Goal: Find specific page/section: Find specific page/section

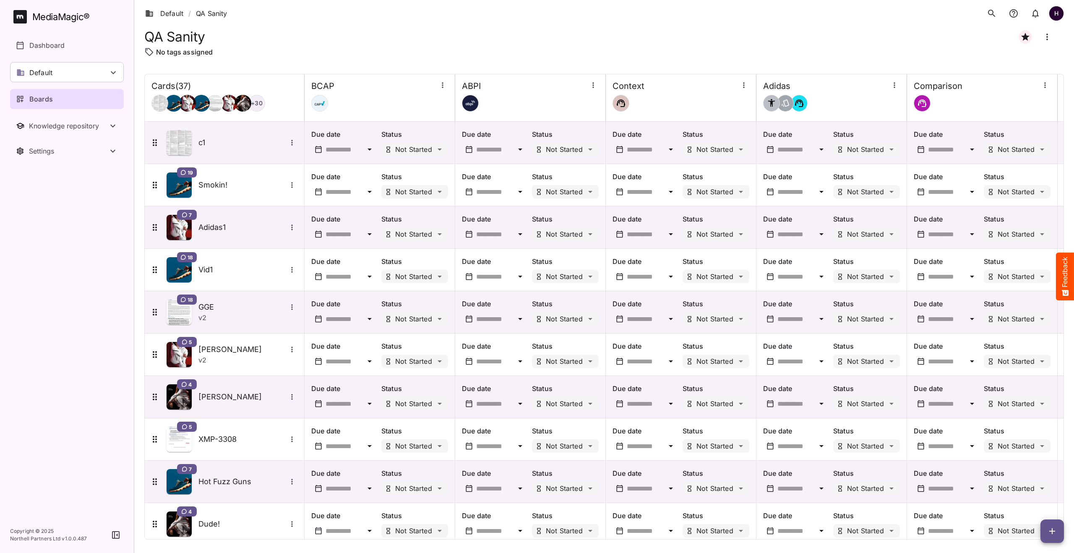
scroll to position [1157, 0]
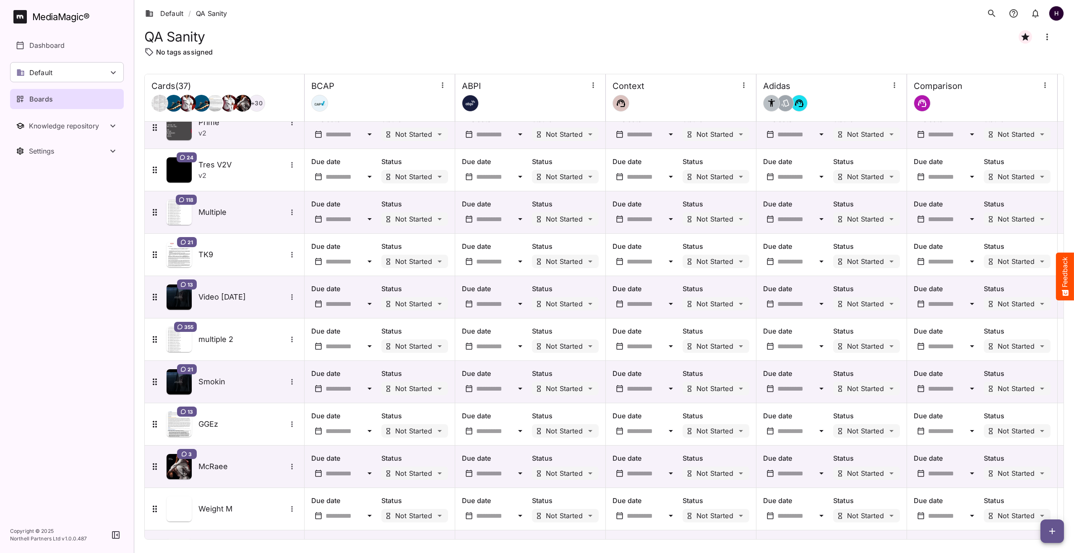
scroll to position [1157, 0]
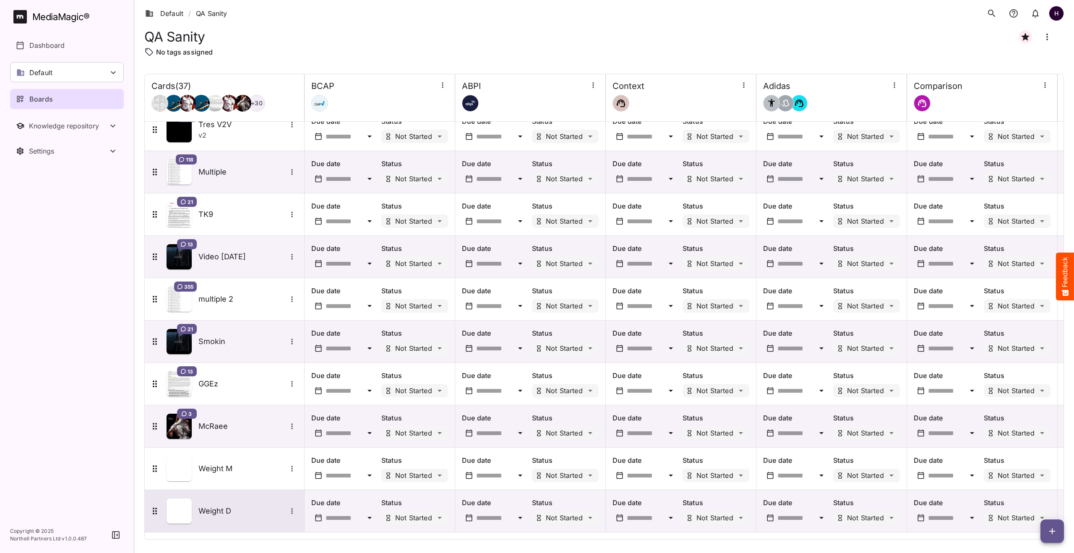
click at [224, 506] on h5 "Weight D" at bounding box center [242, 511] width 88 height 10
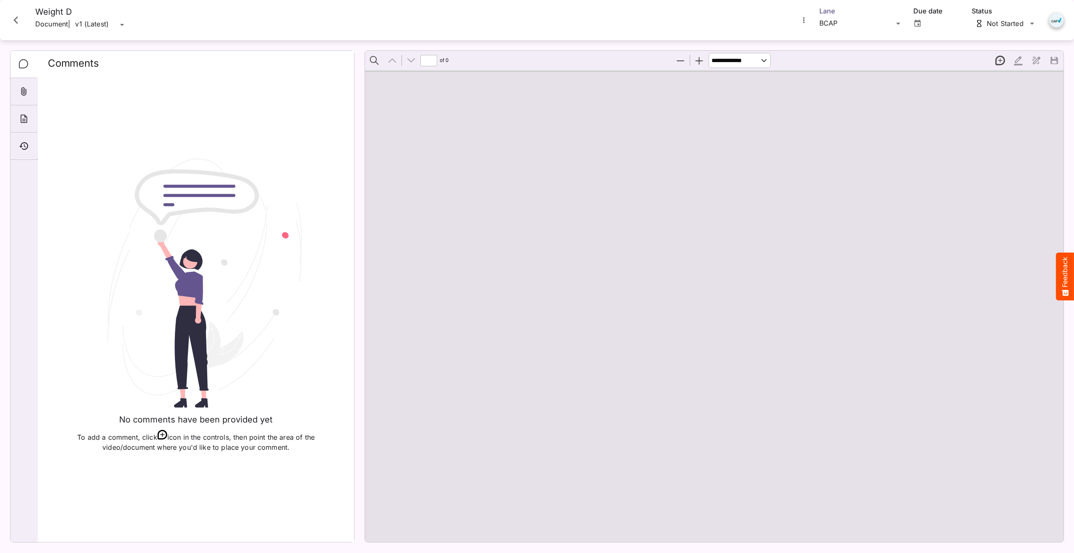
type input "*"
click at [829, 21] on div "Default / QA Sanity H MediaMagic ® Dashboard Default BYOD Default DefaultBYOD E…" at bounding box center [537, 274] width 1074 height 549
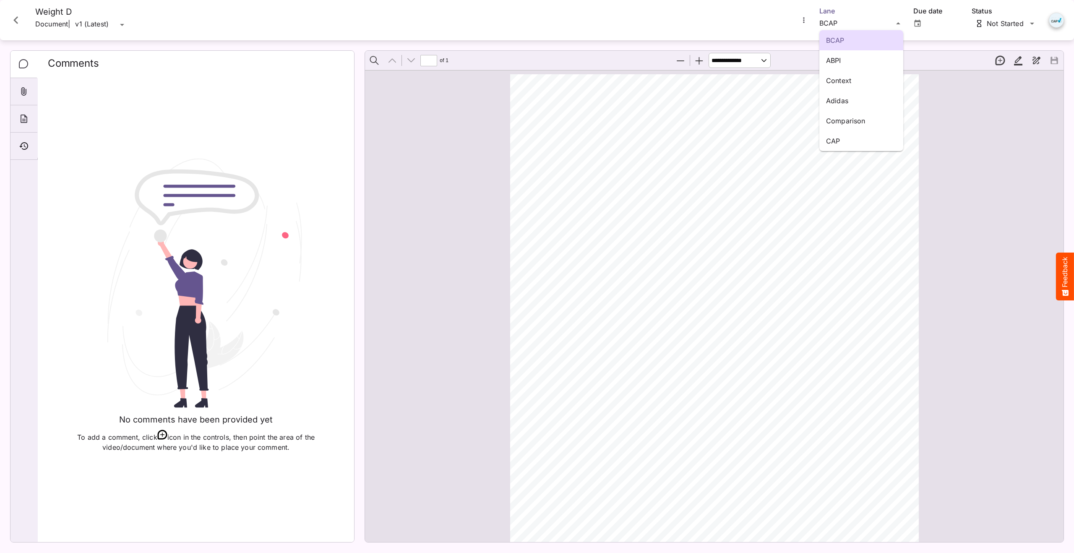
scroll to position [4, 0]
click at [840, 123] on p "Comparison" at bounding box center [861, 121] width 70 height 10
click at [18, 153] on div "Timeline" at bounding box center [23, 146] width 27 height 27
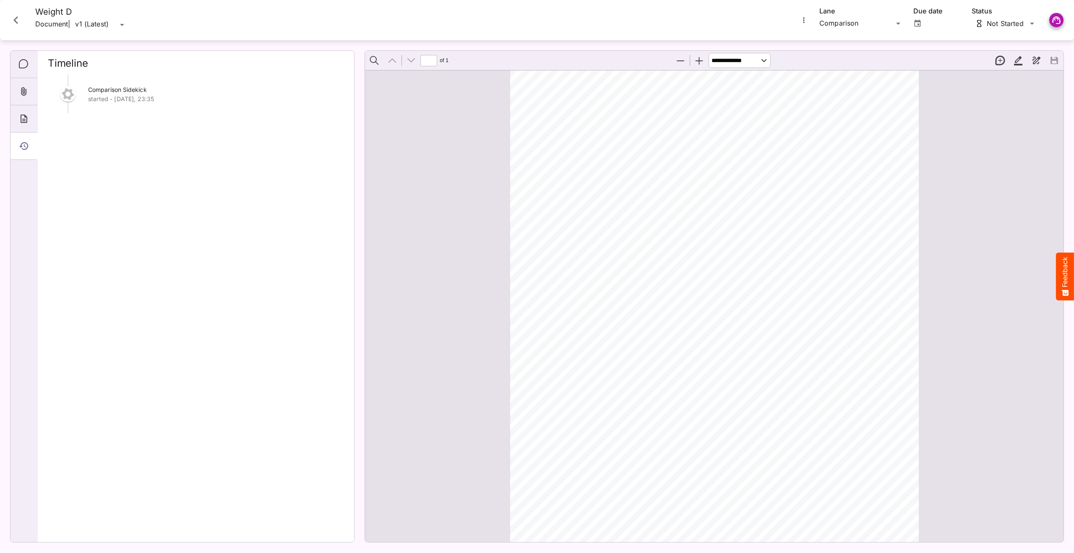
click at [14, 16] on icon "Close card" at bounding box center [15, 20] width 15 height 15
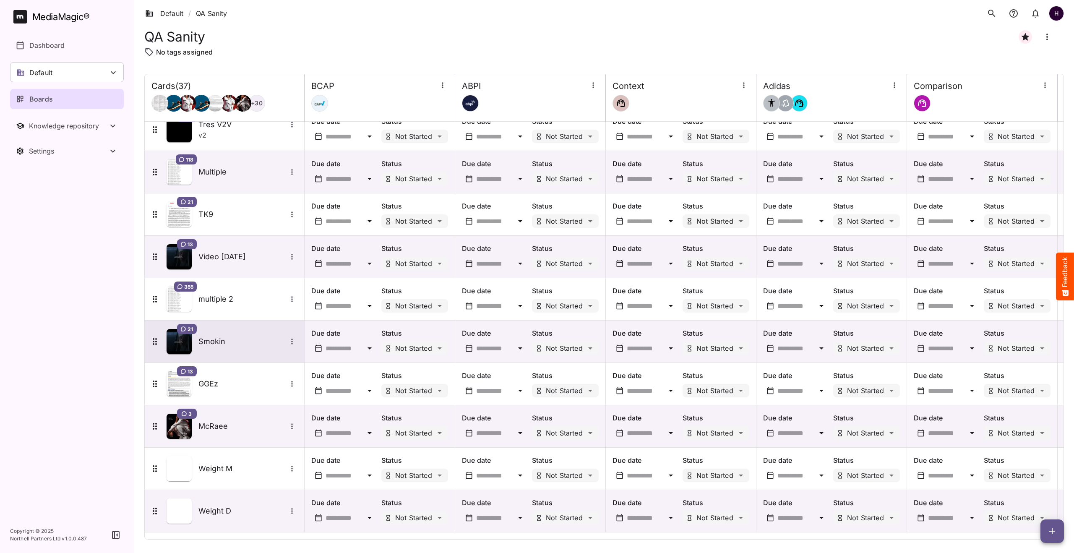
click at [228, 347] on div "21 Smokin" at bounding box center [224, 341] width 148 height 25
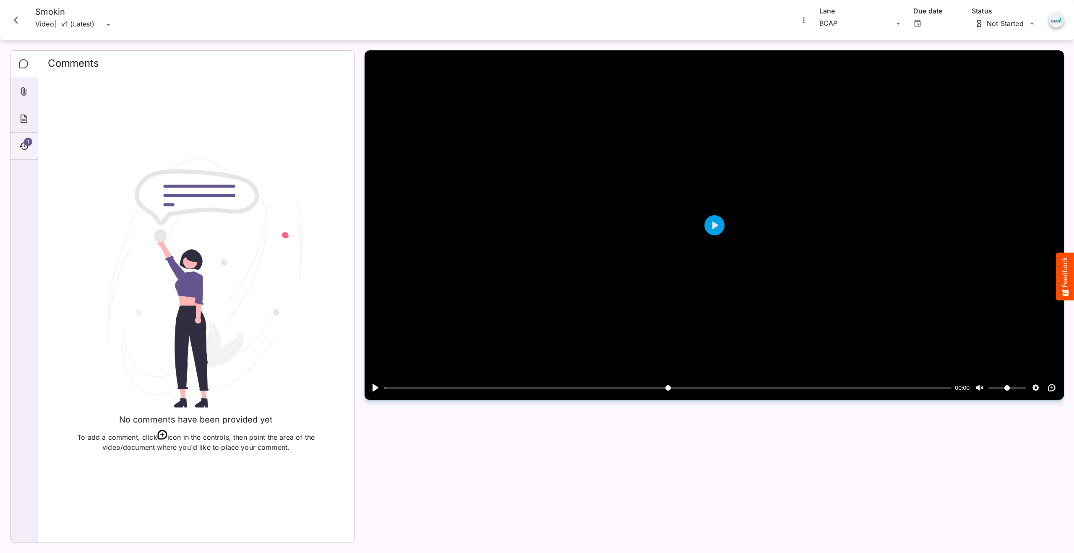
click at [28, 142] on span "1" at bounding box center [28, 142] width 8 height 8
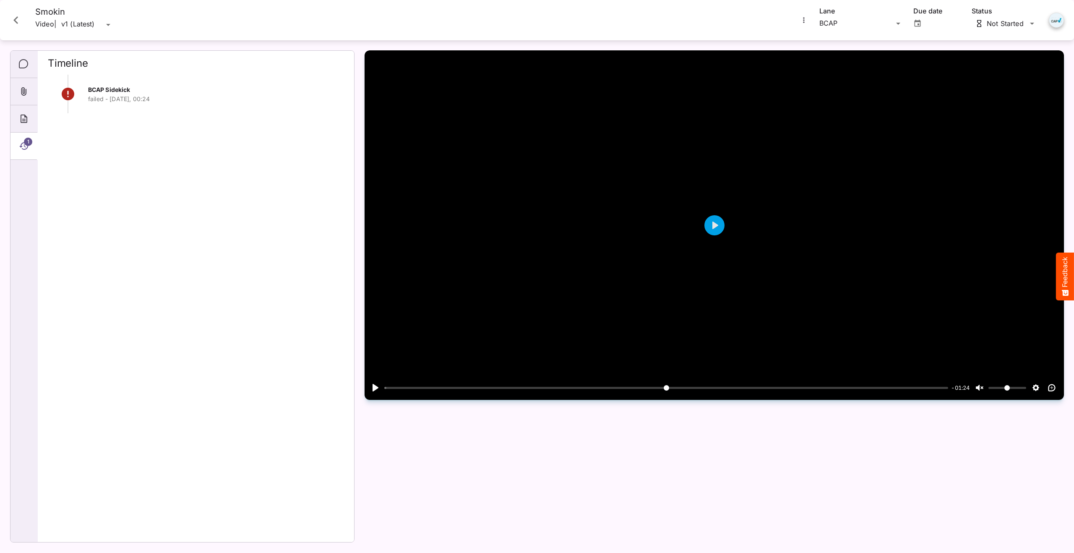
scroll to position [1157, 0]
click at [13, 23] on icon "Close card" at bounding box center [15, 20] width 15 height 15
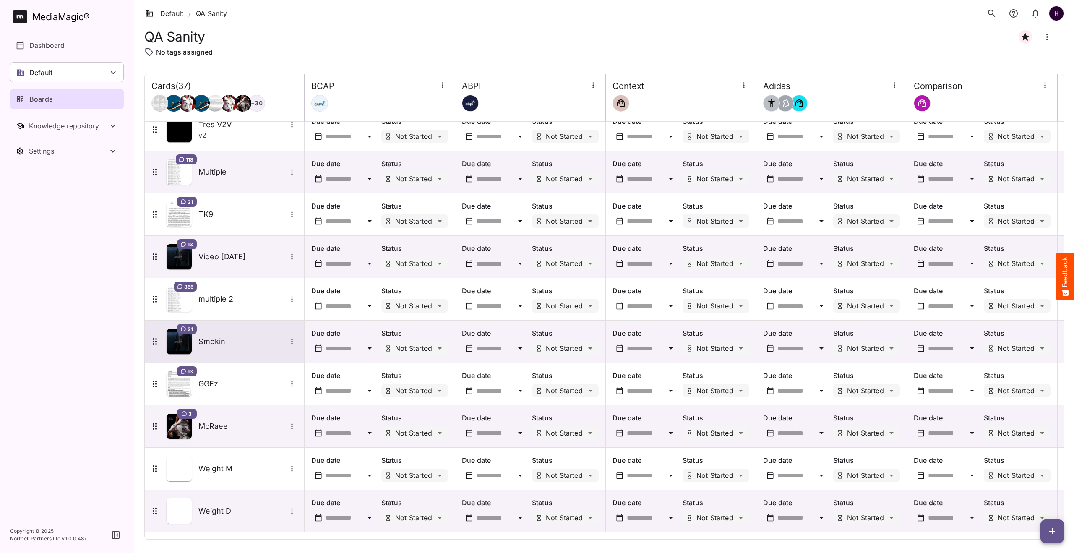
click at [211, 334] on div "21 Smokin" at bounding box center [224, 341] width 148 height 25
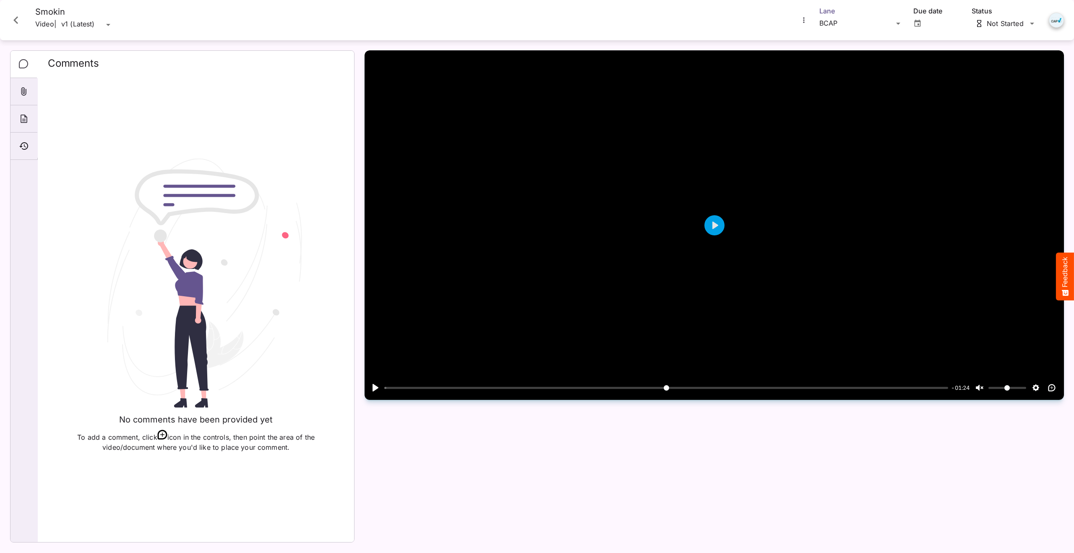
click at [821, 21] on div "Default / QA Sanity H MediaMagic ® Dashboard Default BYOD Default DefaultBYOD E…" at bounding box center [537, 274] width 1074 height 549
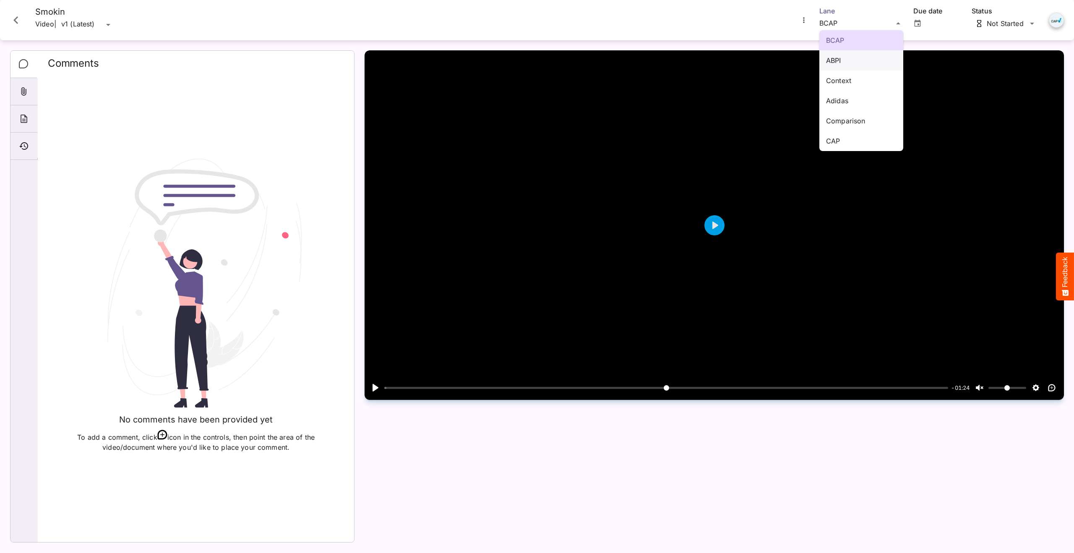
click at [838, 55] on p "ABPI" at bounding box center [861, 60] width 70 height 10
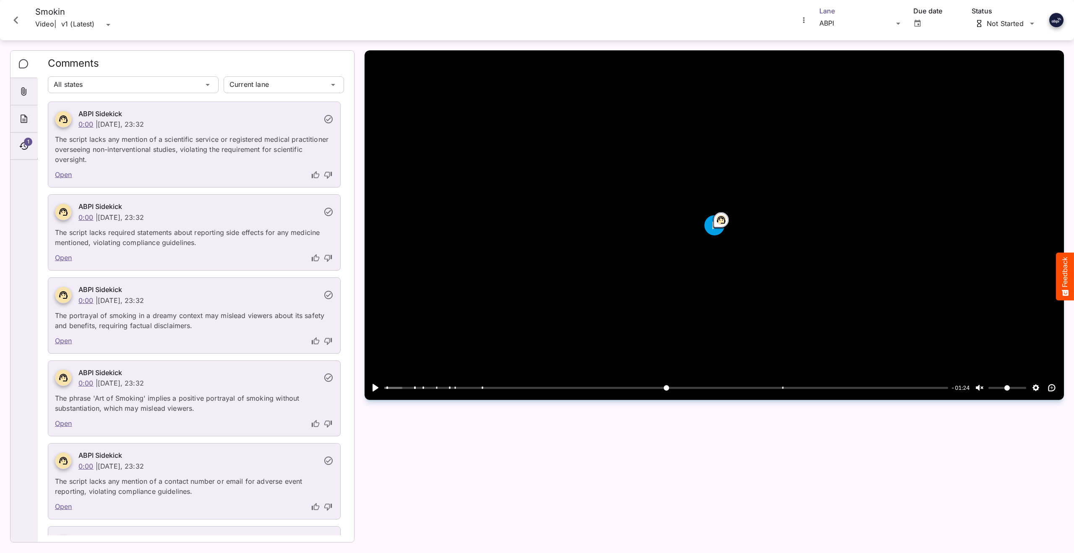
click at [835, 22] on div "Default / QA Sanity H MediaMagic ® Dashboard Default BYOD Default DefaultBYOD E…" at bounding box center [537, 274] width 1074 height 549
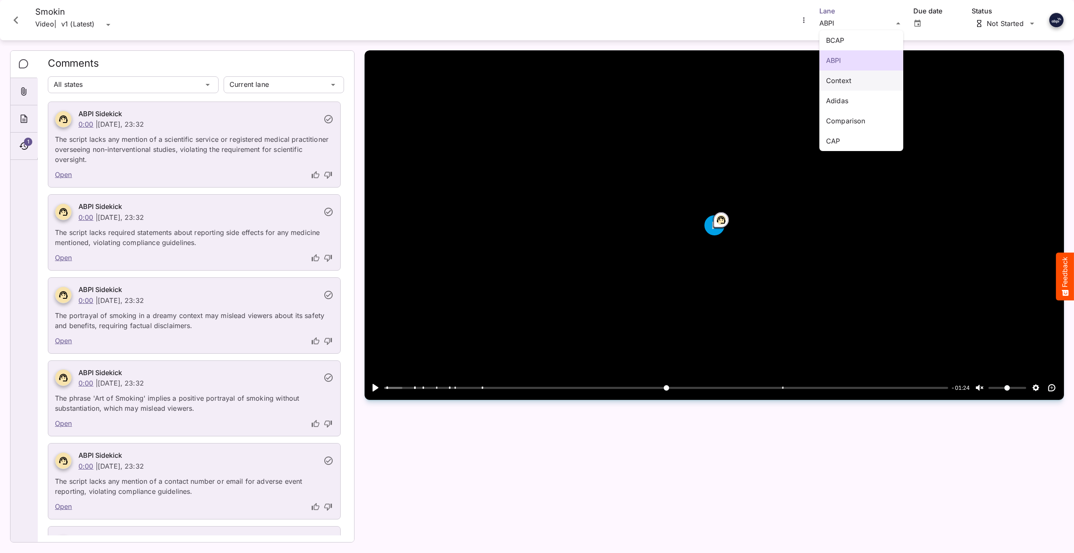
click at [848, 82] on p "Context" at bounding box center [861, 80] width 70 height 10
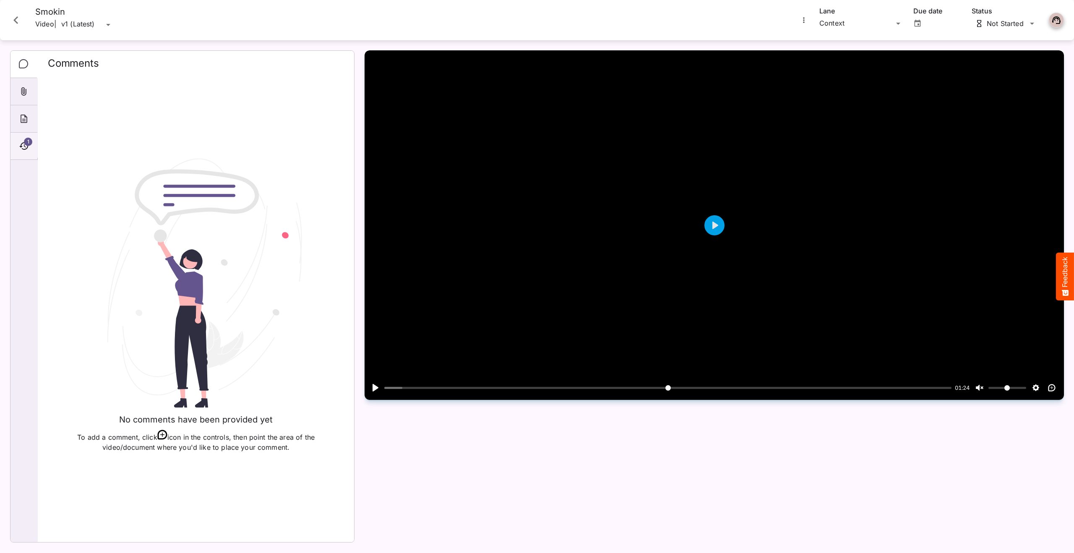
click at [30, 149] on div "1" at bounding box center [23, 146] width 27 height 27
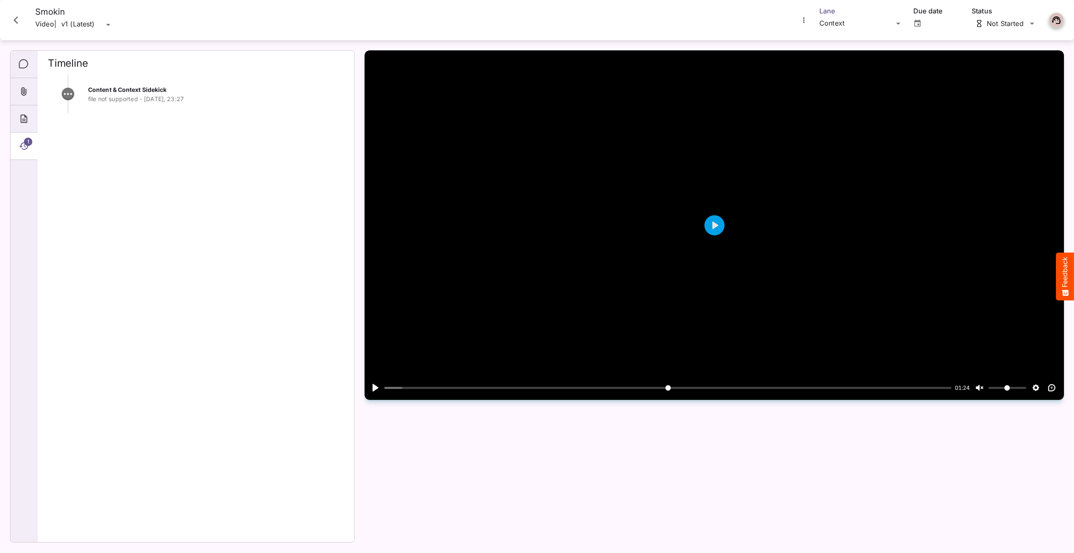
click at [840, 23] on div "Default / QA Sanity H MediaMagic ® Dashboard Default BYOD Default DefaultBYOD E…" at bounding box center [537, 274] width 1074 height 549
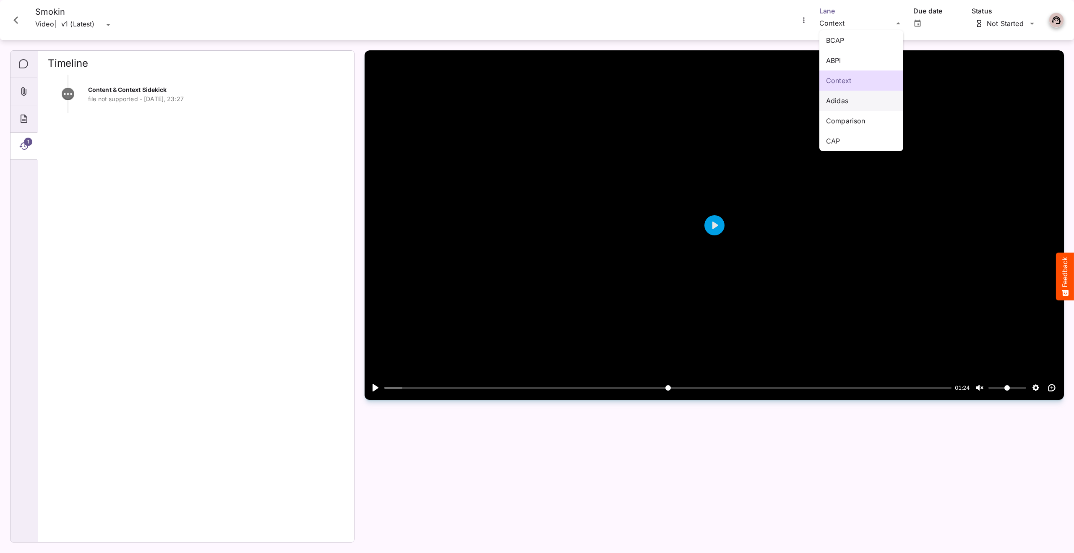
click at [841, 100] on p "Adidas" at bounding box center [861, 101] width 70 height 10
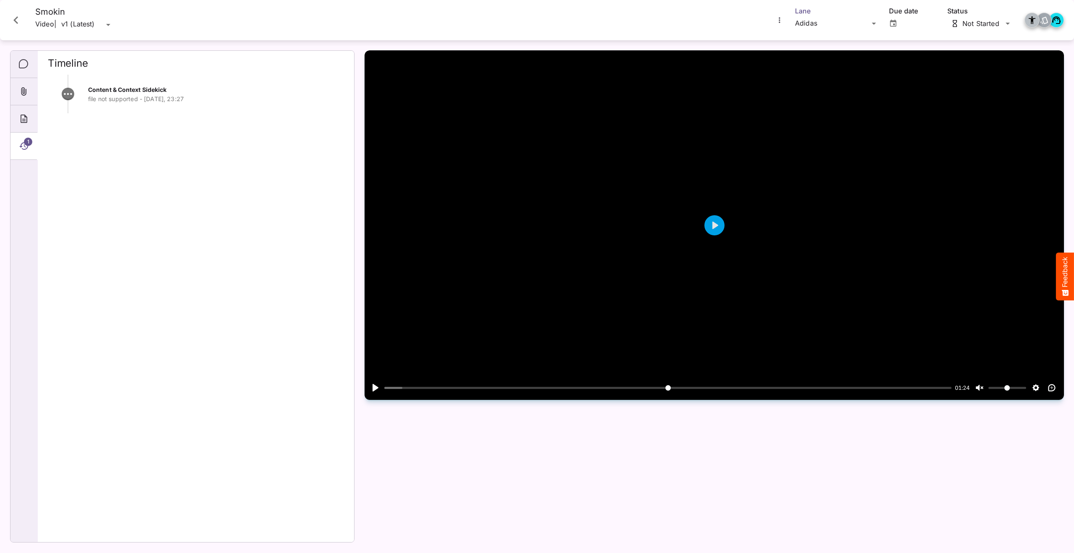
click at [825, 21] on div "Default / QA Sanity H MediaMagic ® Dashboard Default BYOD Default DefaultBYOD E…" at bounding box center [537, 274] width 1074 height 549
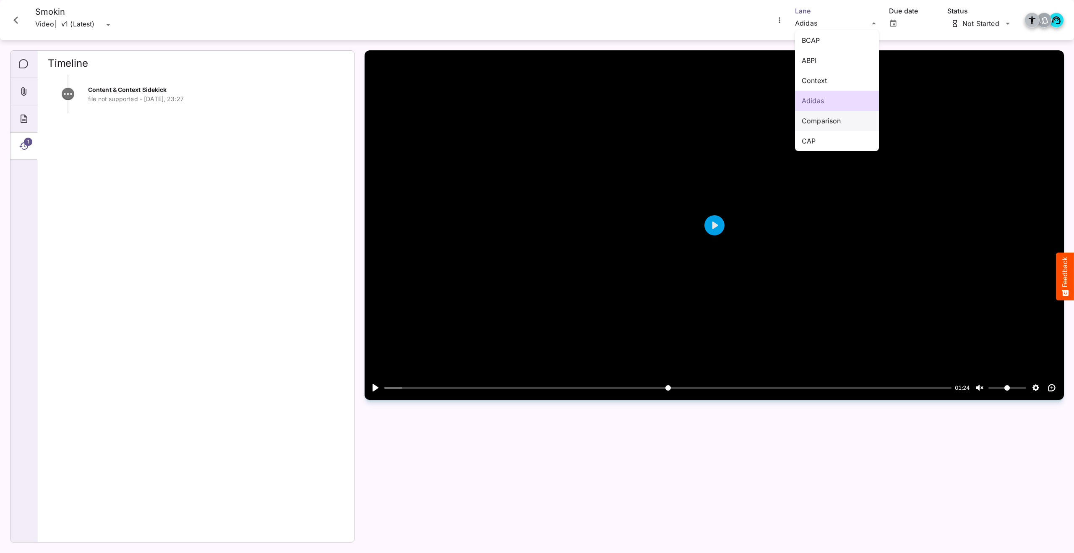
click at [824, 118] on p "Comparison" at bounding box center [836, 121] width 70 height 10
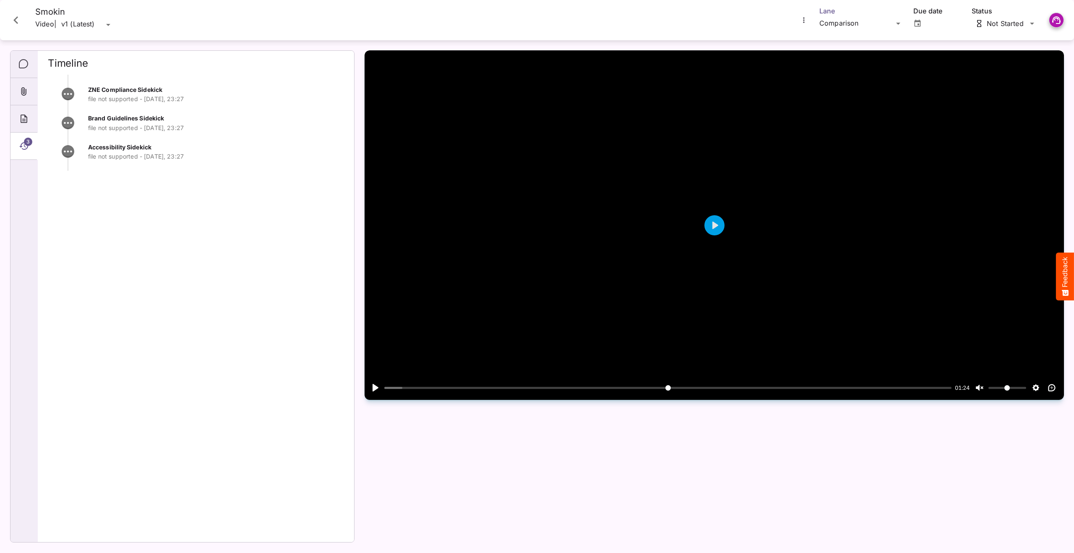
click at [844, 19] on div "Default / QA Sanity H MediaMagic ® Dashboard Default BYOD Default DefaultBYOD E…" at bounding box center [537, 274] width 1074 height 549
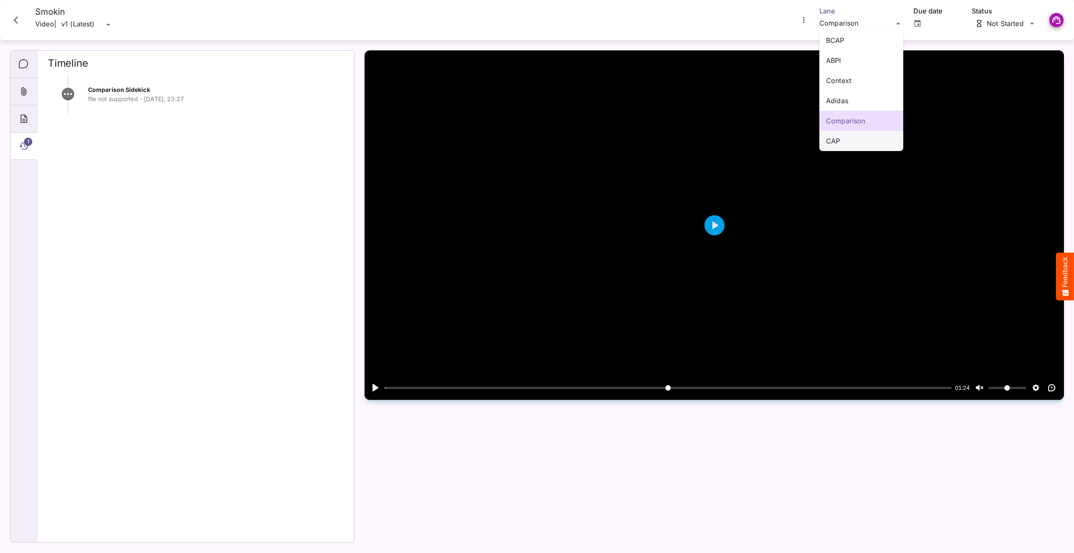
click at [831, 140] on p "CAP" at bounding box center [861, 141] width 70 height 10
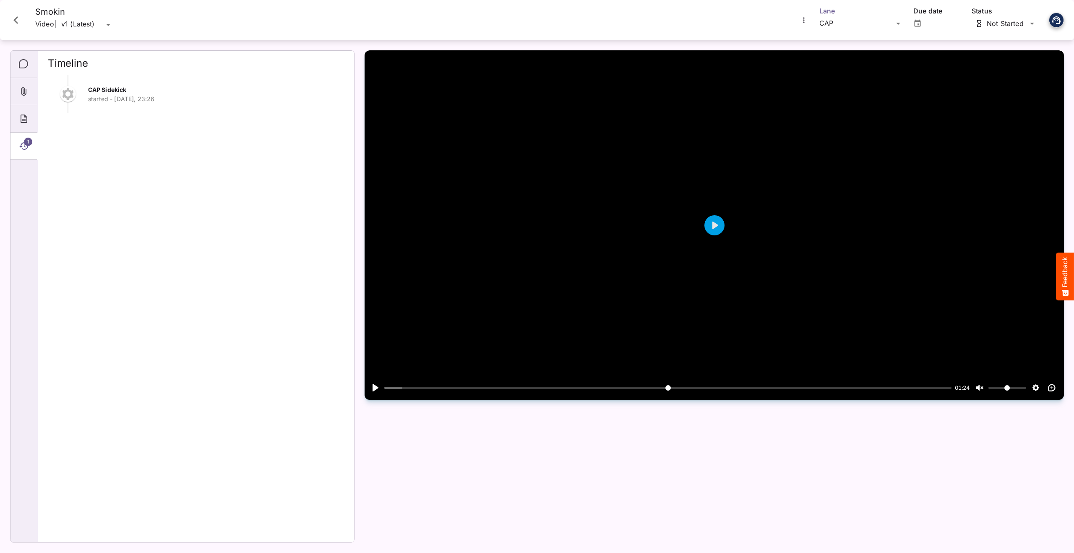
scroll to position [1157, 0]
click at [11, 20] on icon "Close card" at bounding box center [15, 20] width 15 height 15
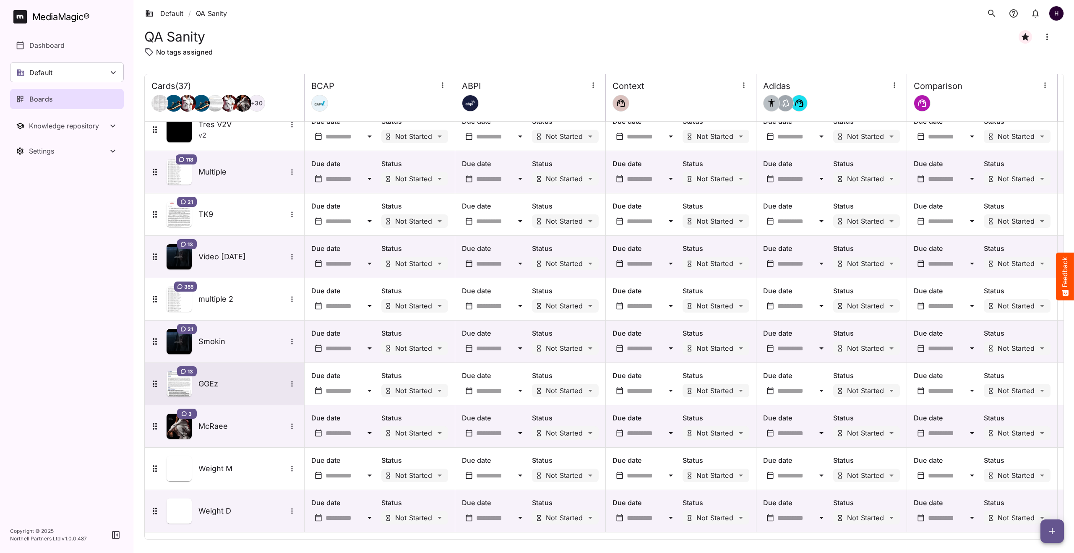
click at [219, 390] on div "13 GGEz" at bounding box center [224, 383] width 148 height 25
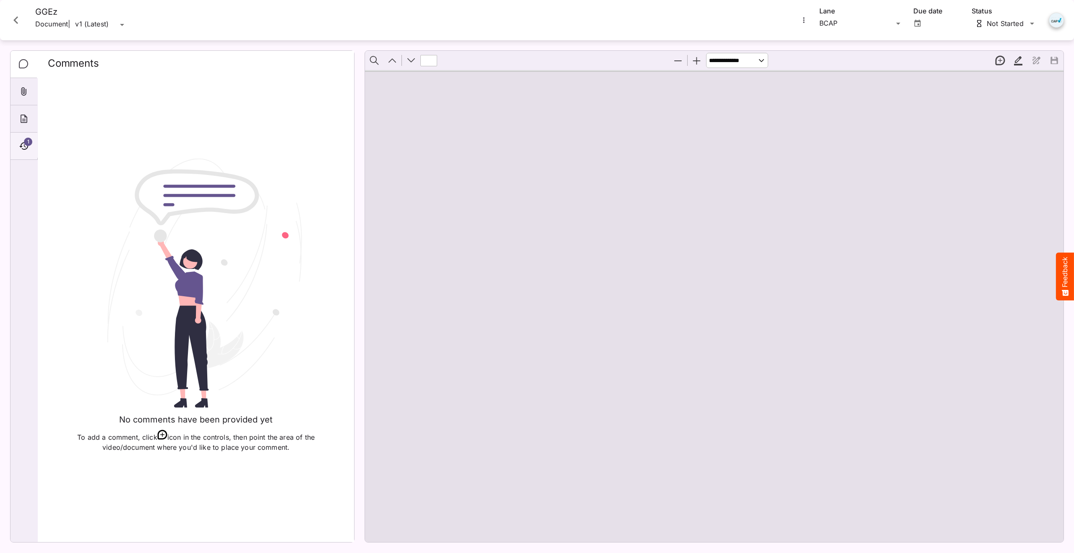
click at [26, 148] on icon "Timeline" at bounding box center [23, 146] width 9 height 8
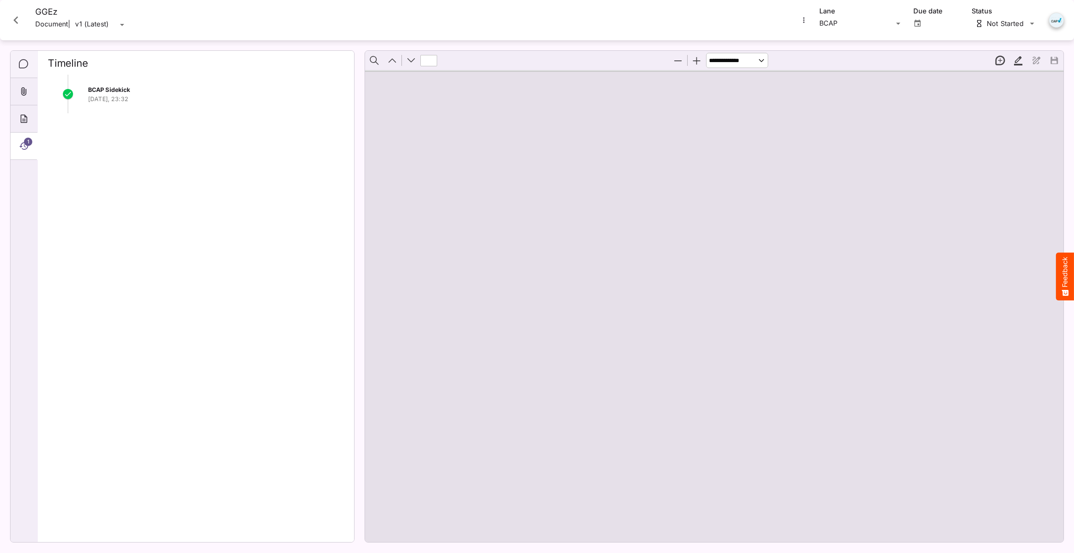
click at [24, 65] on icon "Comments" at bounding box center [24, 64] width 10 height 10
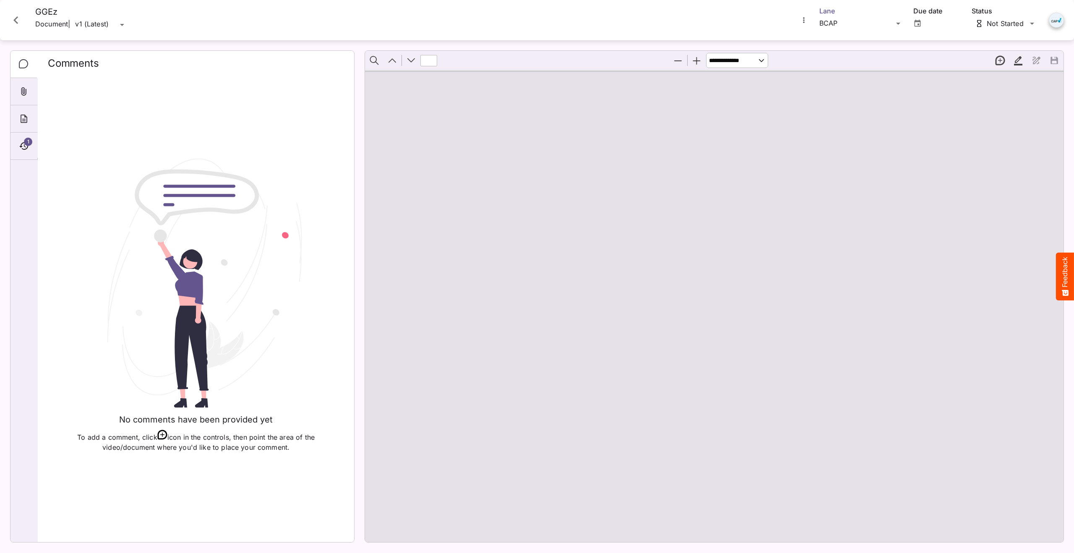
click at [848, 25] on div "Default / QA Sanity H MediaMagic ® Dashboard Default BYOD Default DefaultBYOD E…" at bounding box center [537, 274] width 1074 height 549
click at [17, 20] on icon "Close card" at bounding box center [15, 20] width 15 height 15
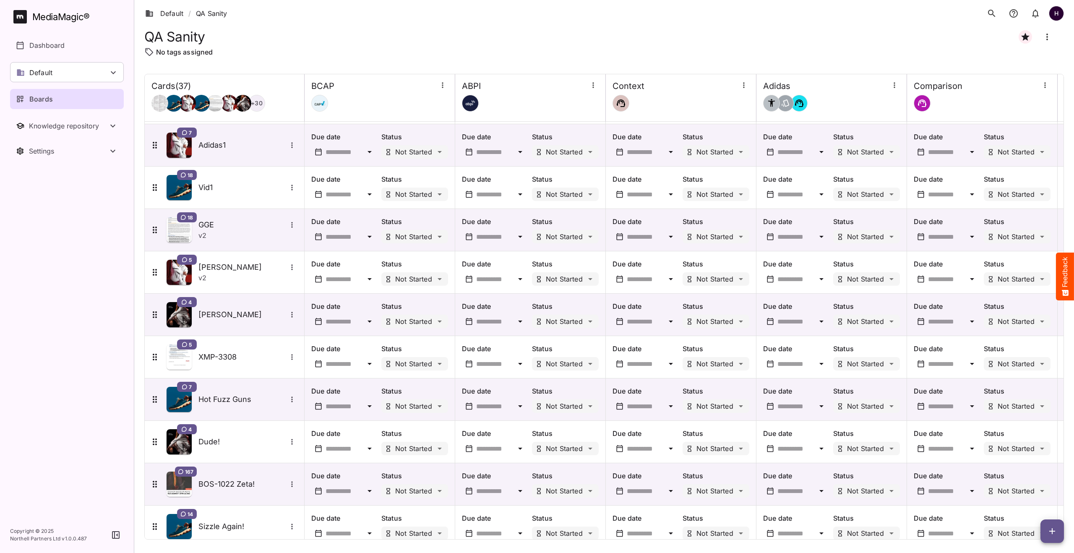
scroll to position [82, 0]
click at [235, 235] on div "v 2" at bounding box center [247, 235] width 99 height 10
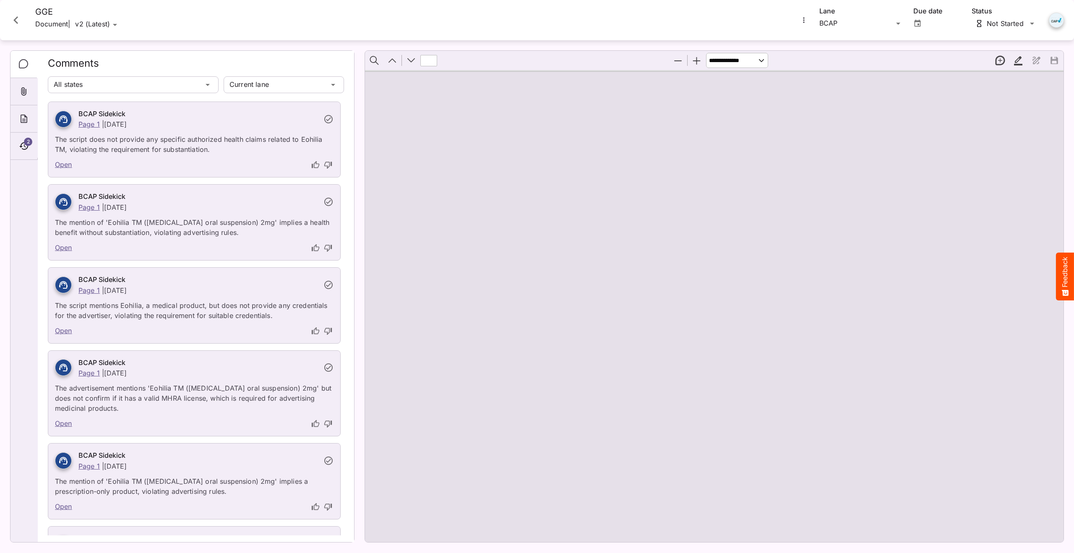
click at [20, 23] on icon "Close card" at bounding box center [15, 20] width 15 height 15
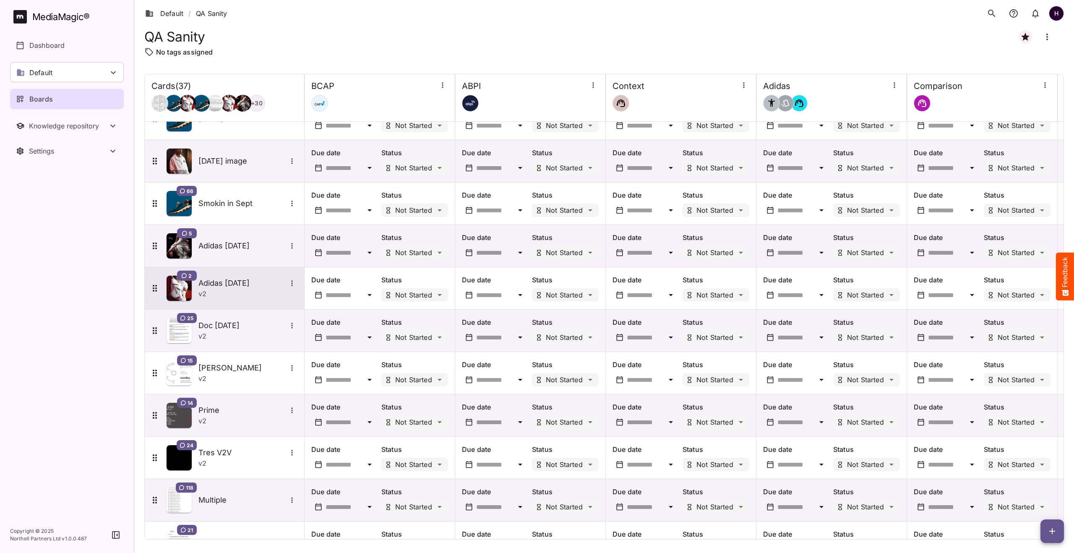
scroll to position [1157, 0]
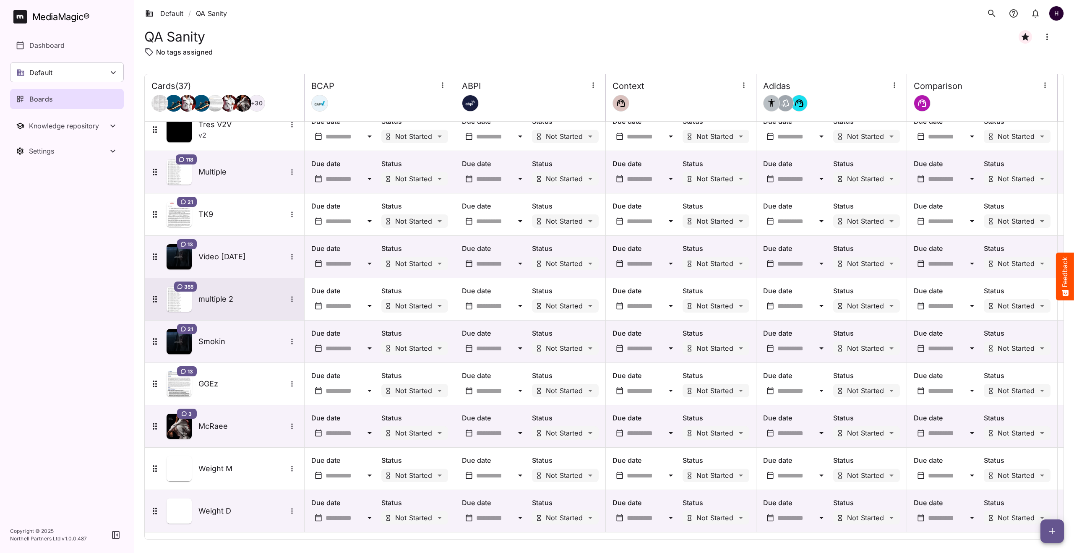
click at [225, 300] on h5 "multiple 2" at bounding box center [242, 299] width 88 height 10
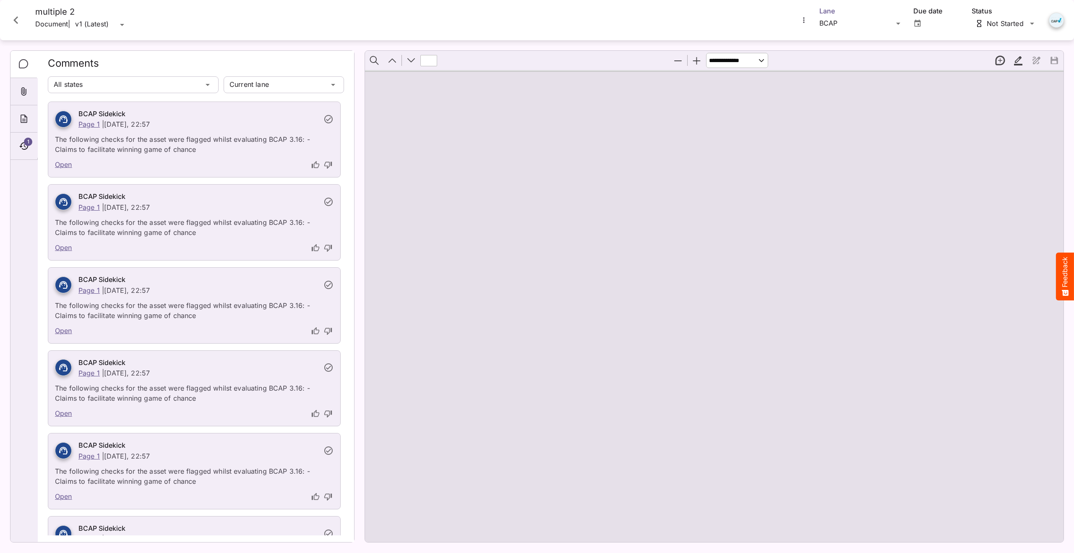
click at [837, 21] on div "BCAP" at bounding box center [856, 23] width 74 height 13
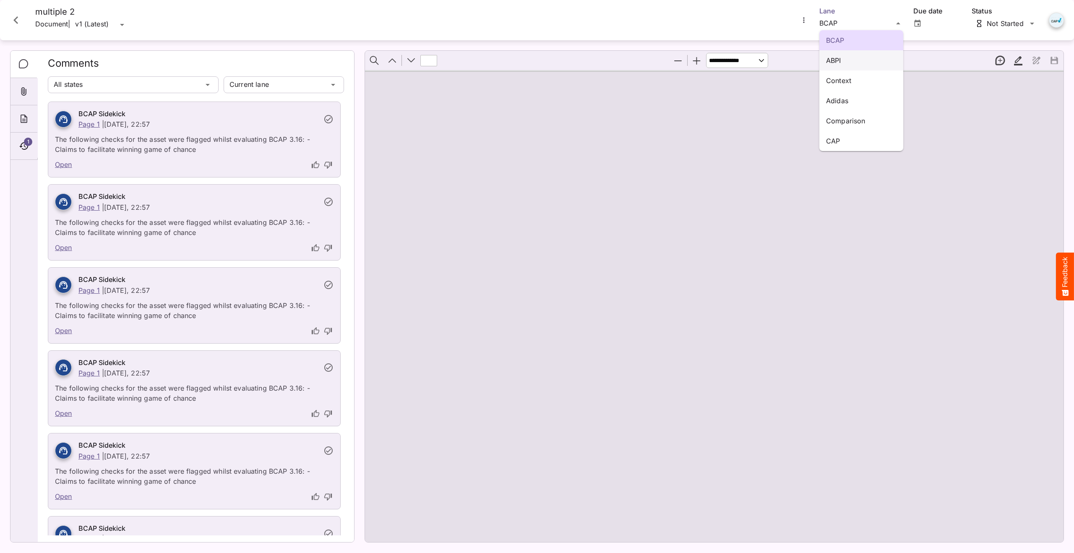
click at [838, 57] on p "ABPI" at bounding box center [861, 60] width 70 height 10
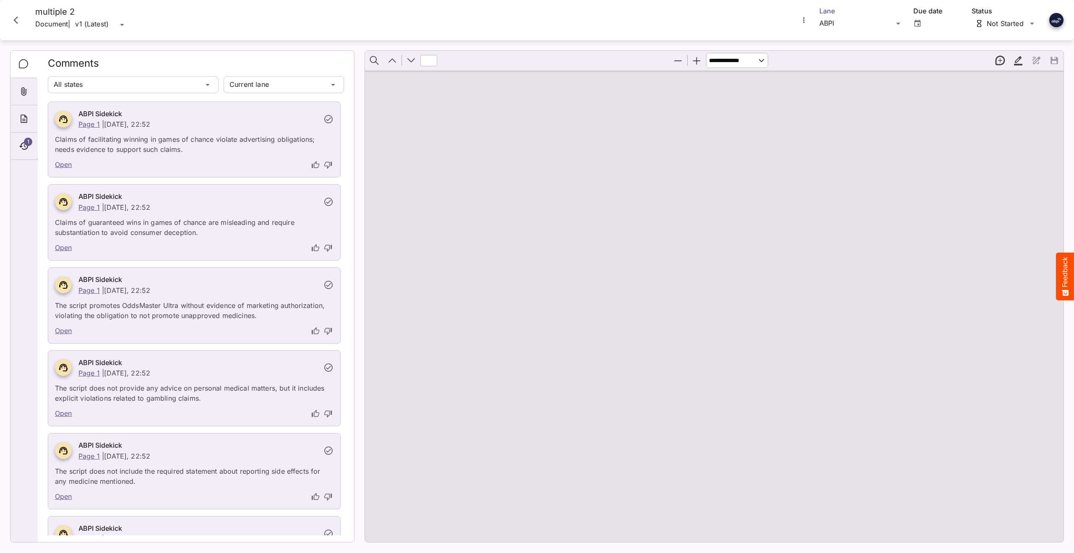
click at [834, 23] on div "Default / QA Sanity H MediaMagic ® Dashboard Default BYOD Default DefaultBYOD E…" at bounding box center [537, 274] width 1074 height 549
click at [844, 78] on p "Context" at bounding box center [861, 80] width 70 height 10
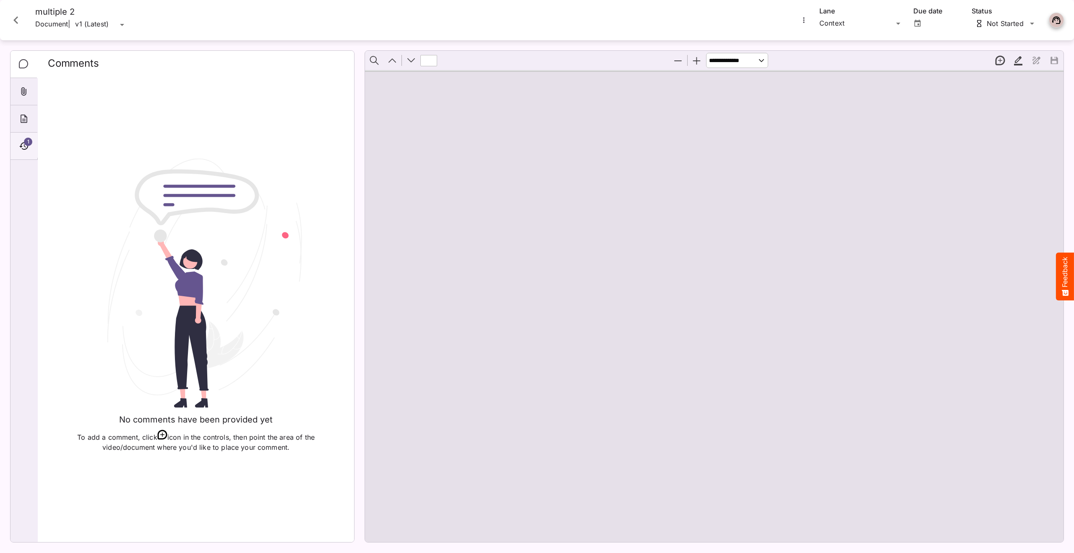
click at [27, 148] on icon "Timeline" at bounding box center [24, 146] width 10 height 10
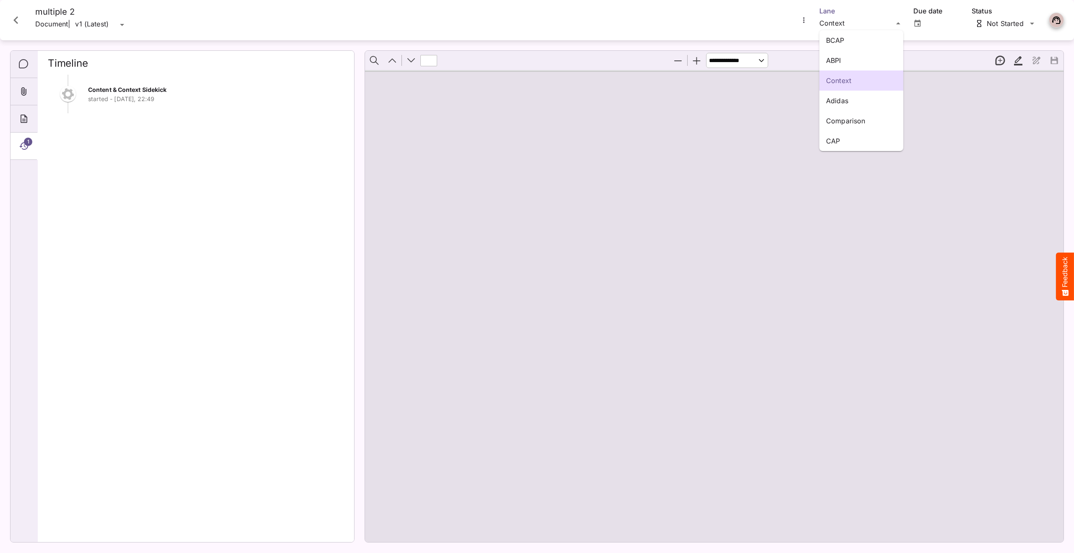
click at [837, 23] on div "BCAP ABPI Context Adidas Comparison CAP Default / QA Sanity H MediaMagic ® Dash…" at bounding box center [537, 274] width 1074 height 549
click at [843, 97] on p "Adidas" at bounding box center [861, 101] width 70 height 10
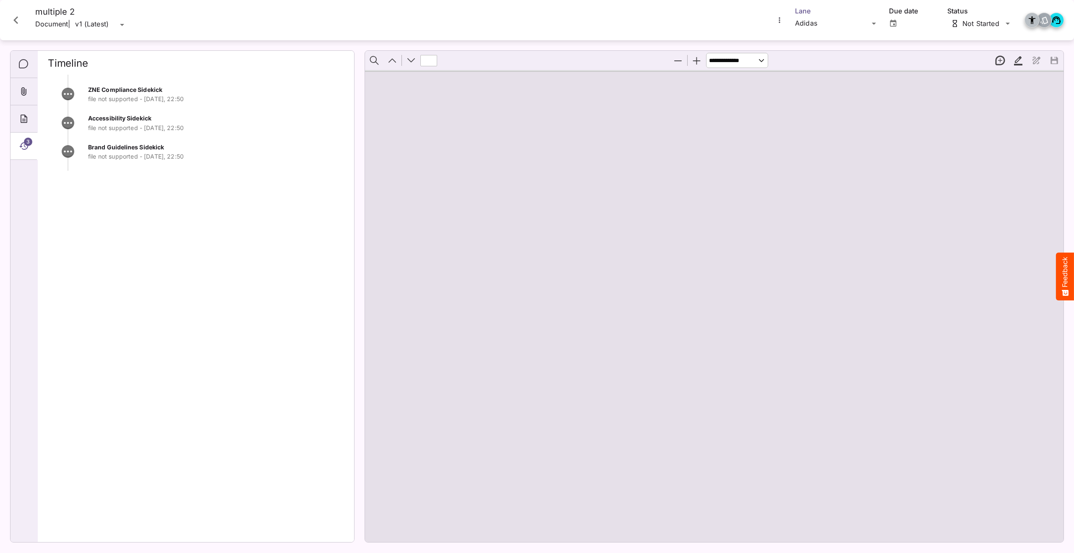
click at [817, 21] on div "Default / QA Sanity H MediaMagic ® Dashboard Default BYOD Default DefaultBYOD E…" at bounding box center [537, 274] width 1074 height 549
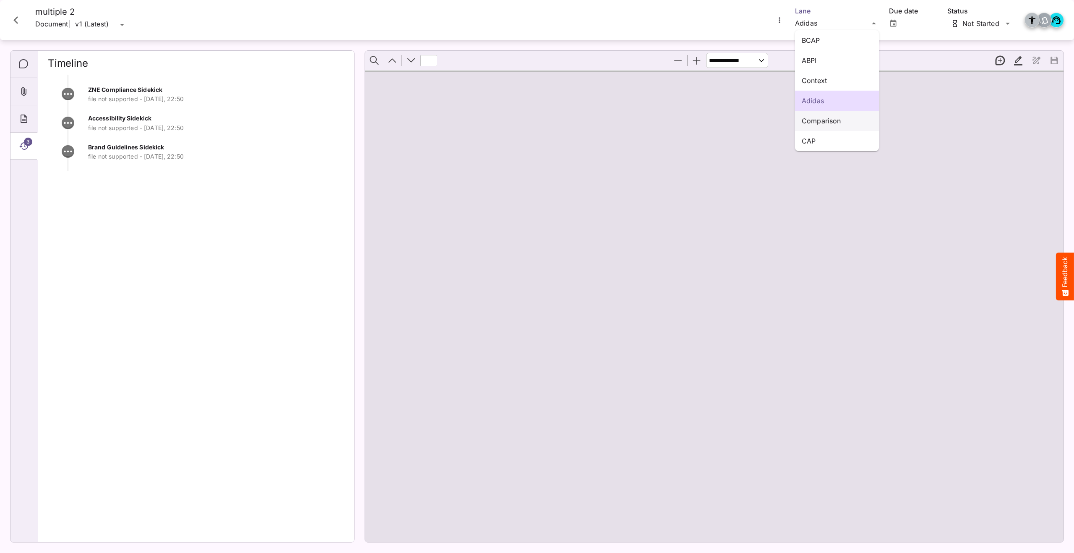
click at [819, 123] on p "Comparison" at bounding box center [836, 121] width 70 height 10
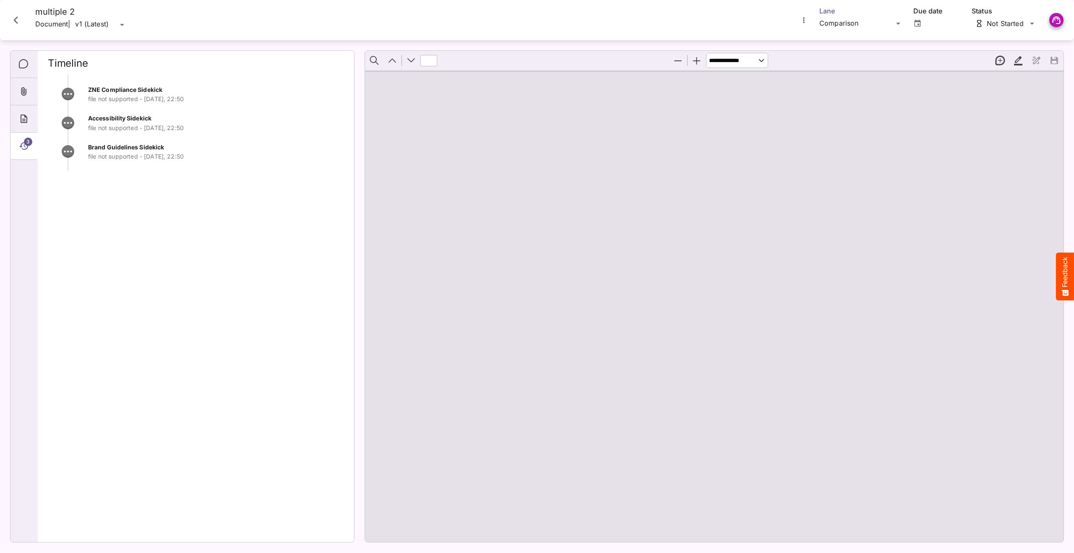
click at [834, 22] on div "Default / QA Sanity H MediaMagic ® Dashboard Default BYOD Default DefaultBYOD E…" at bounding box center [537, 274] width 1074 height 549
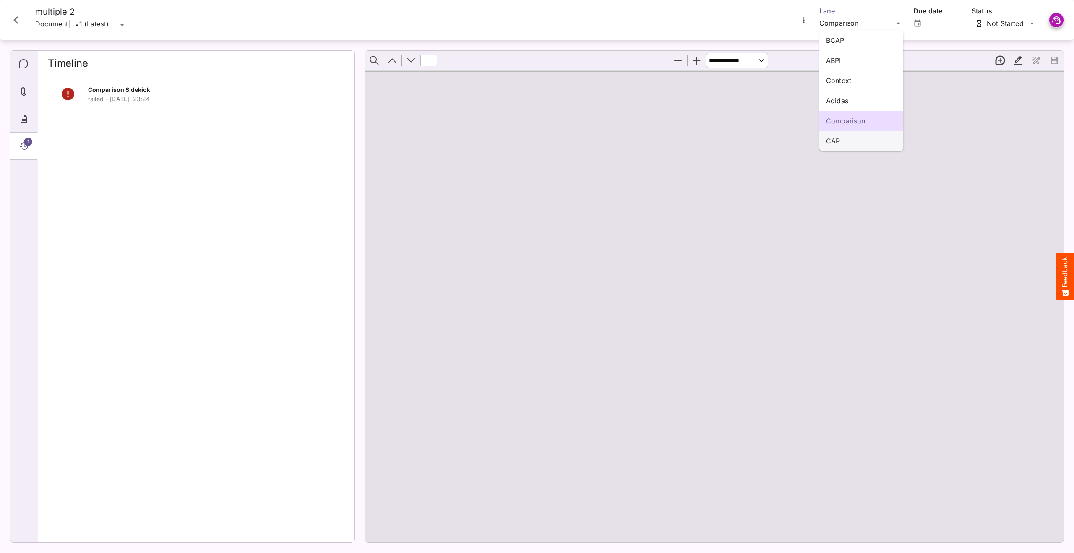
click at [843, 140] on p "CAP" at bounding box center [861, 141] width 70 height 10
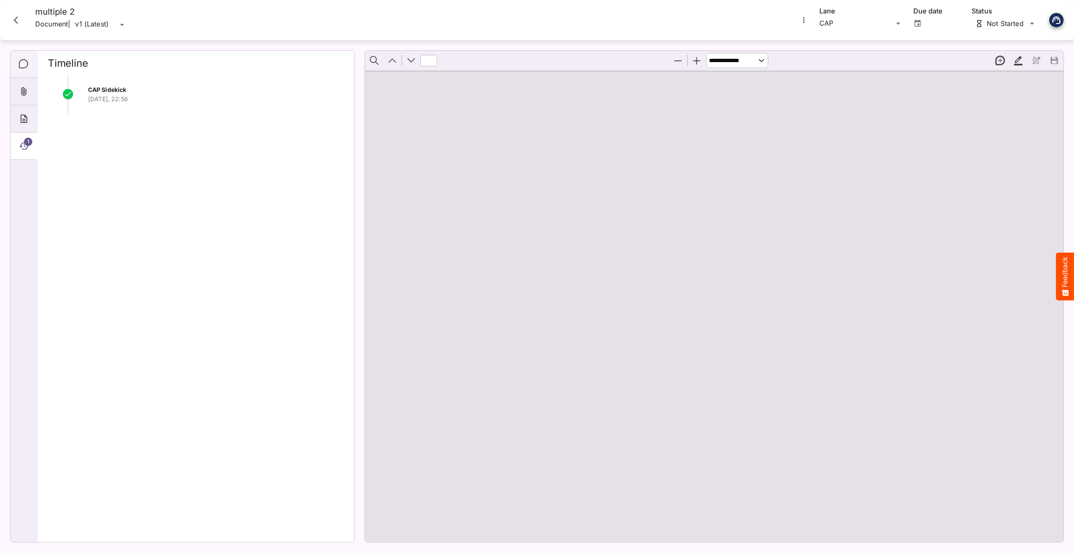
click at [26, 60] on icon "Comments" at bounding box center [23, 63] width 9 height 9
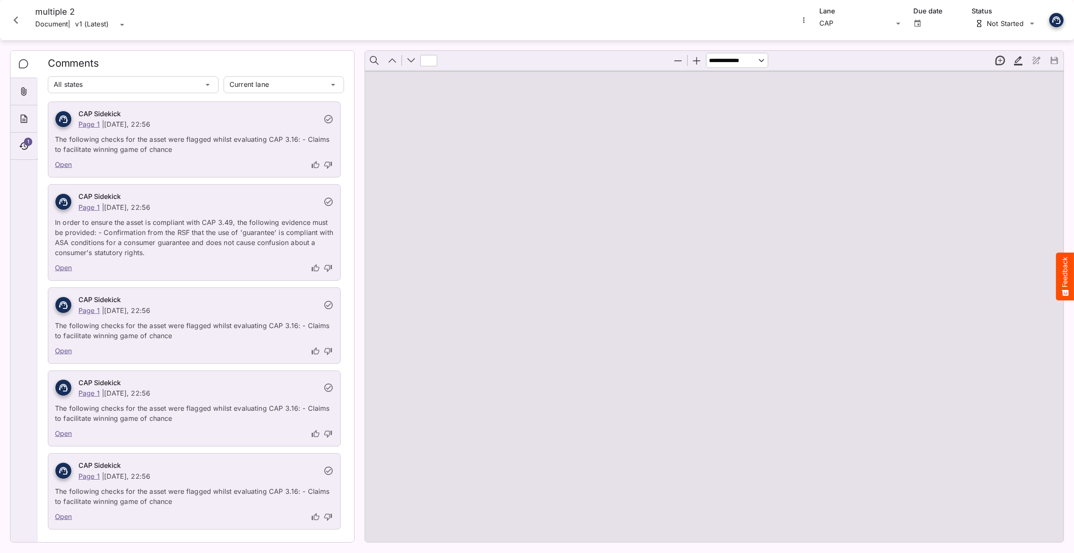
click at [15, 21] on icon "Close card" at bounding box center [15, 20] width 5 height 8
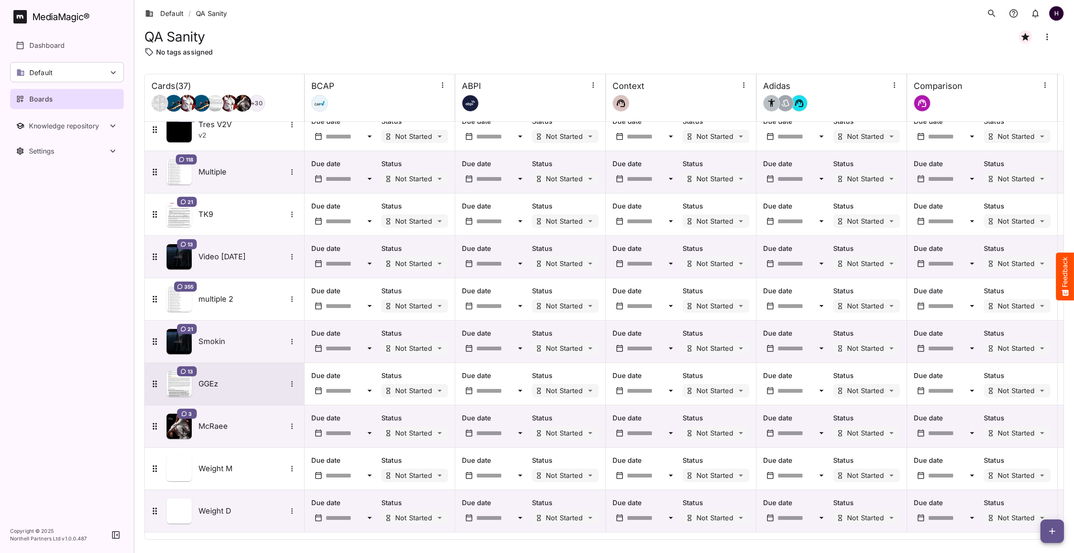
click at [246, 382] on h5 "GGEz" at bounding box center [242, 384] width 88 height 10
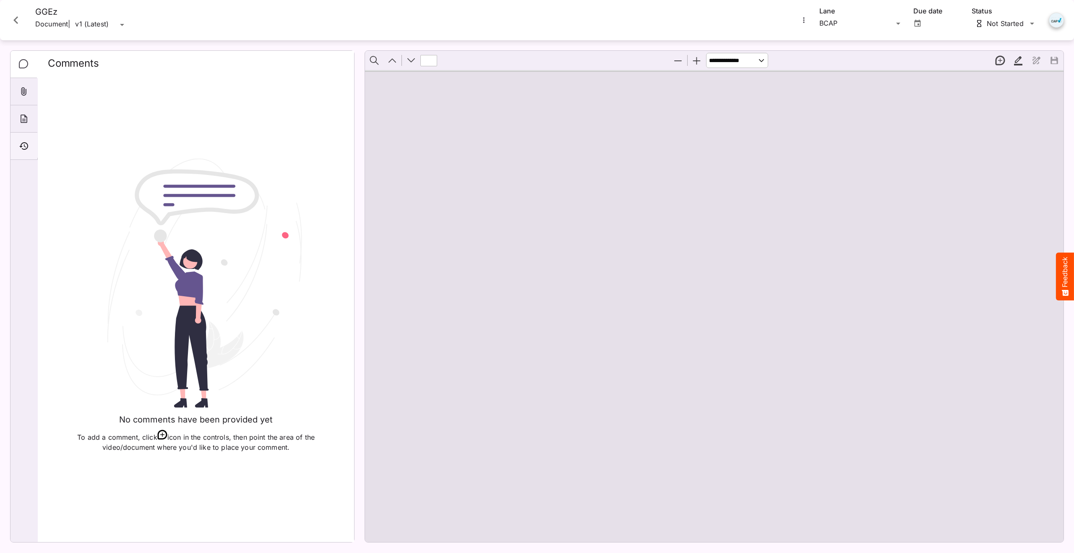
click at [29, 147] on div "Timeline" at bounding box center [23, 146] width 27 height 27
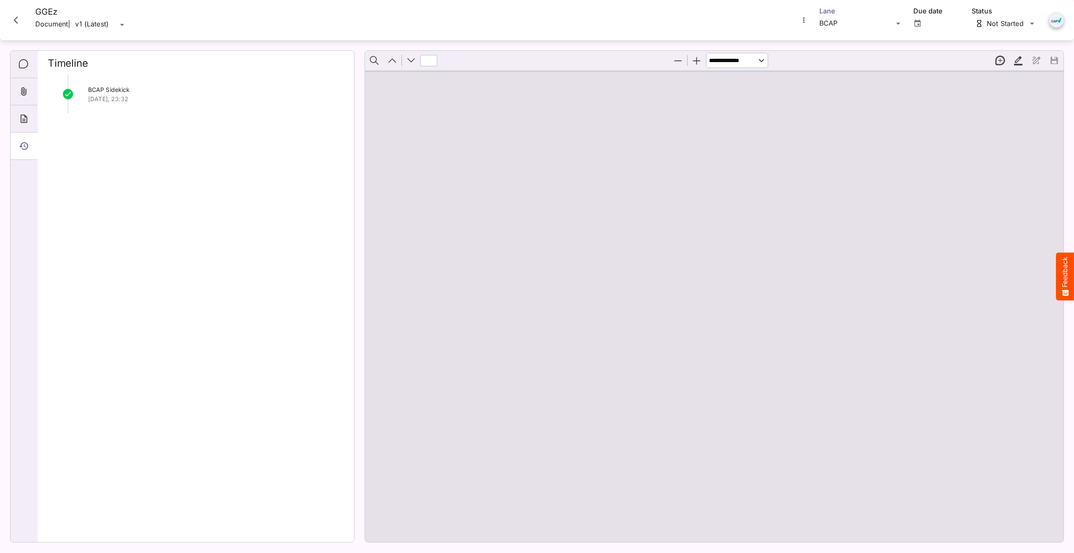
click at [880, 23] on div "Default / QA Sanity H MediaMagic ® Dashboard Default BYOD Default DefaultBYOD E…" at bounding box center [537, 274] width 1074 height 549
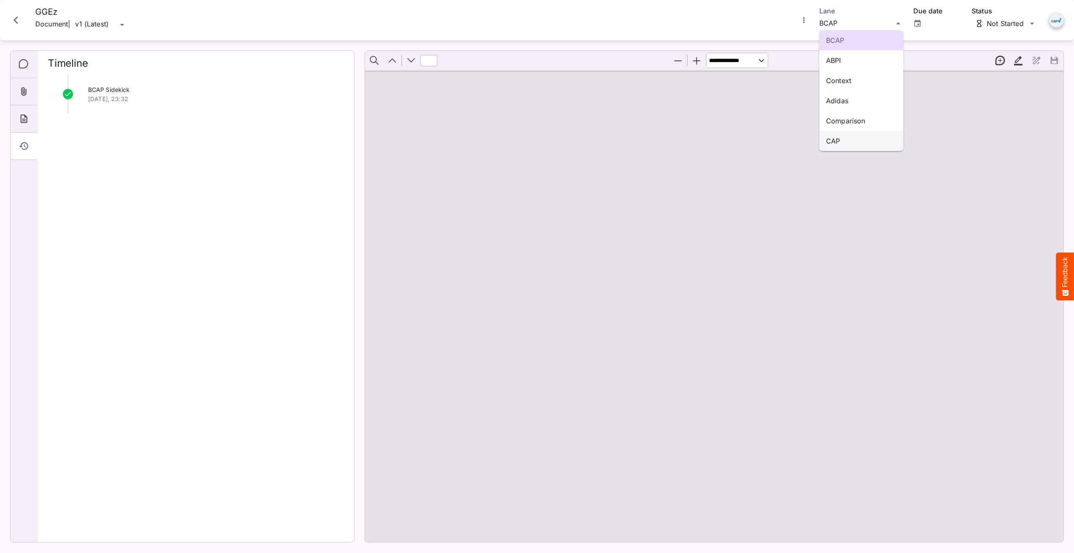
click at [870, 138] on p "CAP" at bounding box center [861, 141] width 70 height 10
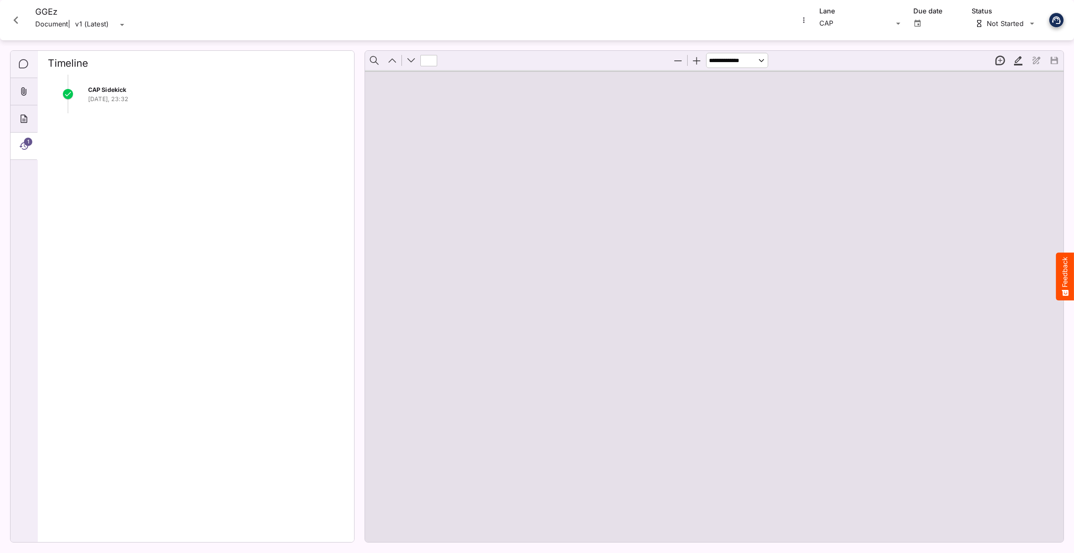
click at [21, 59] on icon "Comments" at bounding box center [24, 64] width 10 height 10
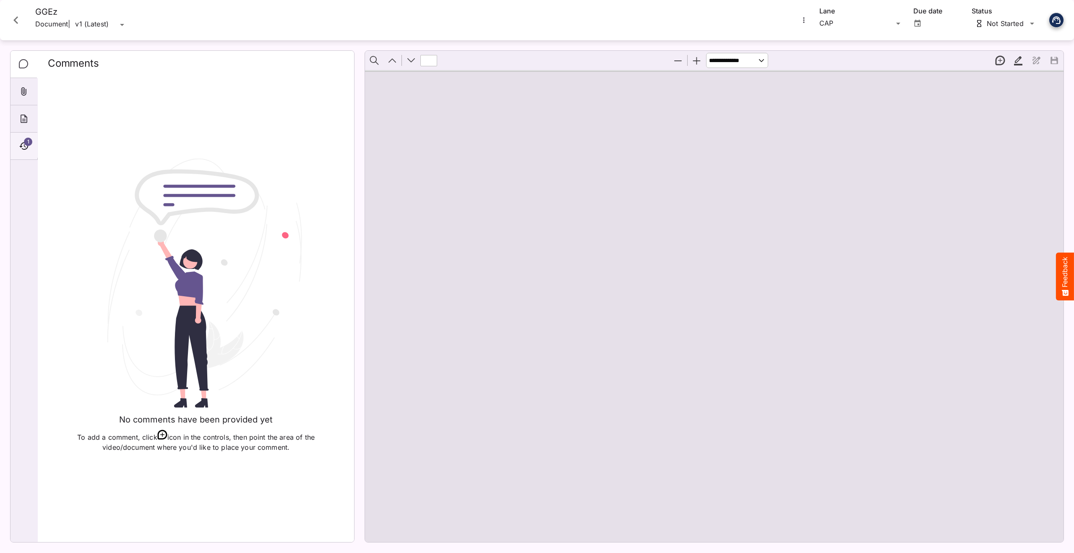
click at [22, 147] on icon "Timeline" at bounding box center [24, 146] width 10 height 10
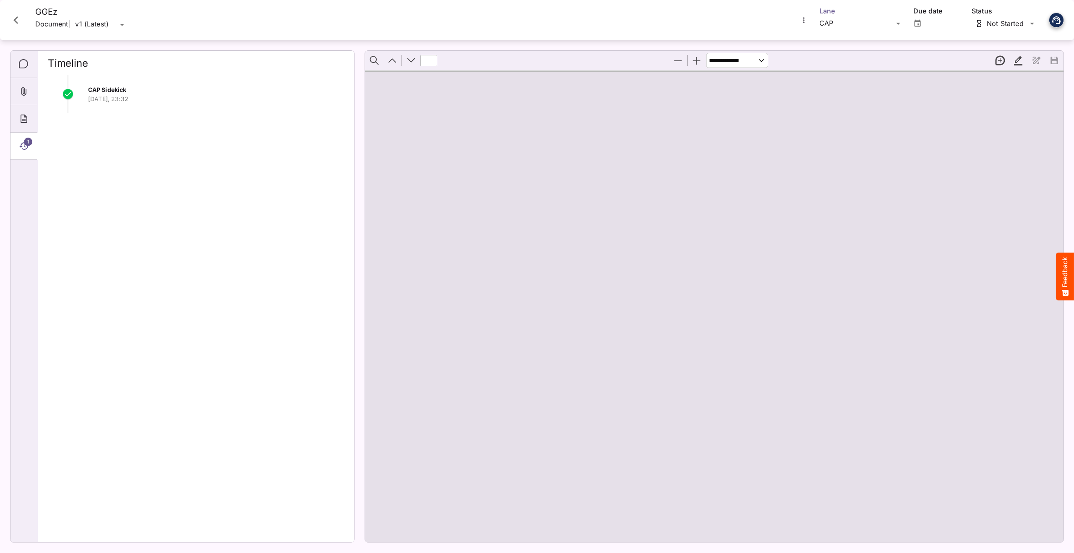
click at [851, 18] on div "Default / QA Sanity H MediaMagic ® Dashboard Default BYOD Default DefaultBYOD E…" at bounding box center [537, 274] width 1074 height 549
click at [849, 52] on div "ABPI" at bounding box center [861, 60] width 84 height 20
click at [24, 67] on icon "Comments" at bounding box center [24, 64] width 10 height 10
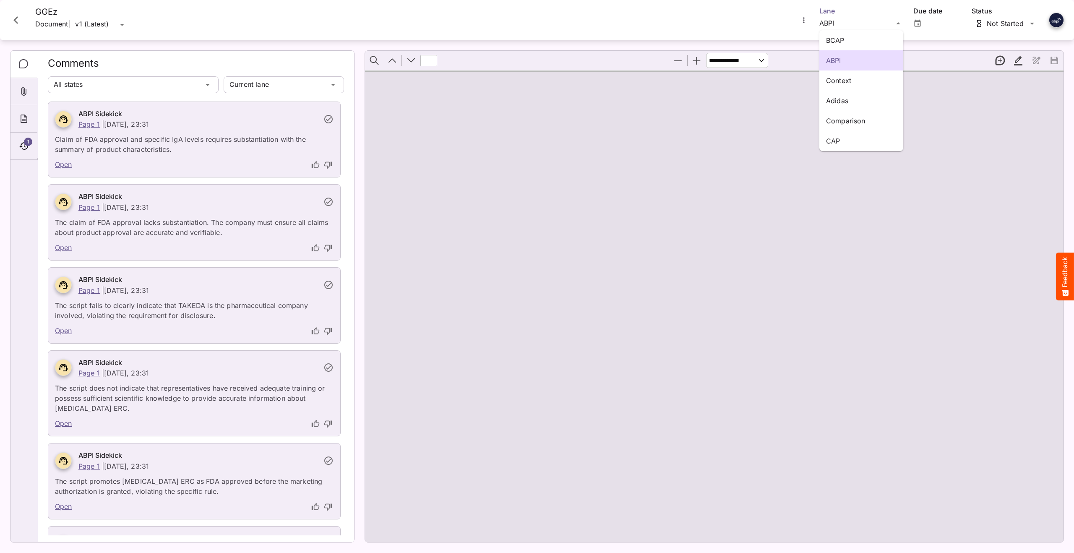
click at [863, 29] on div "BCAP ABPI Context Adidas Comparison CAP Default / QA Sanity H MediaMagic ® Dash…" at bounding box center [537, 274] width 1074 height 549
click at [857, 81] on p "Context" at bounding box center [861, 80] width 70 height 10
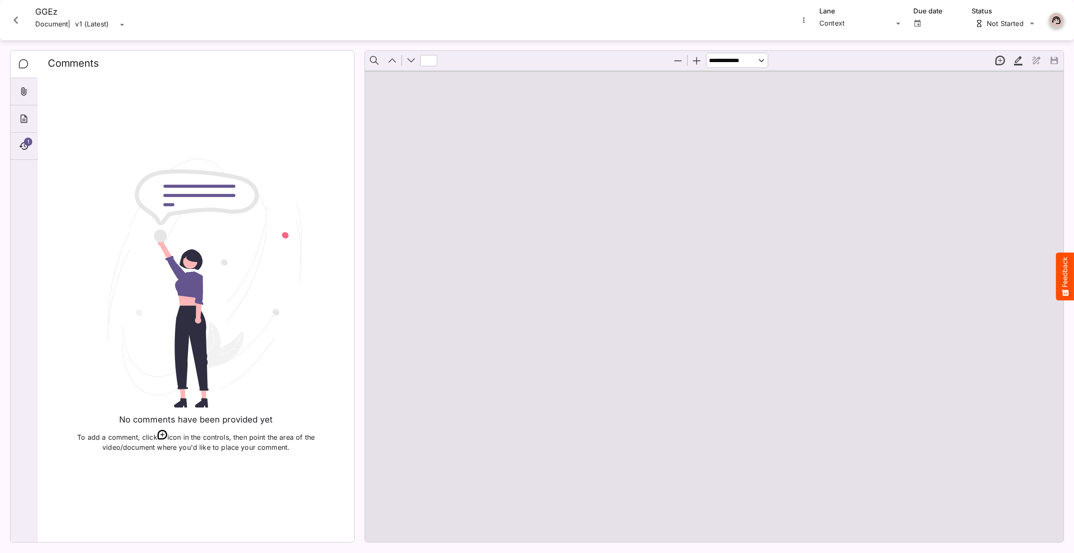
click at [22, 27] on icon "Close card" at bounding box center [15, 20] width 15 height 15
